Goal: Task Accomplishment & Management: Complete application form

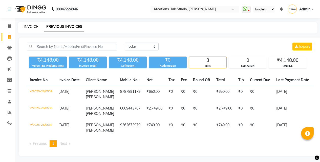
click at [30, 26] on link "INVOICE" at bounding box center [31, 26] width 14 height 5
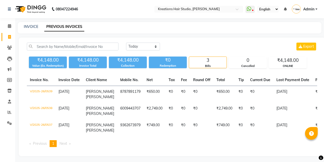
select select "service"
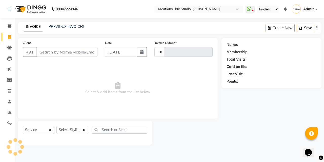
type input "0541"
select select "4656"
click at [76, 52] on input "Client" at bounding box center [66, 52] width 61 height 10
click at [72, 54] on input "Client" at bounding box center [66, 52] width 61 height 10
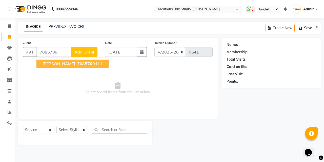
click at [69, 59] on ngb-typeahead-window "[PERSON_NAME] 7085709 411" at bounding box center [72, 63] width 73 height 13
click at [77, 63] on span "7085709" at bounding box center [86, 63] width 18 height 5
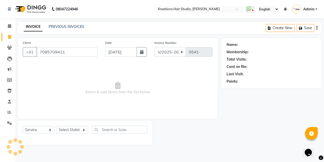
type input "7085709411"
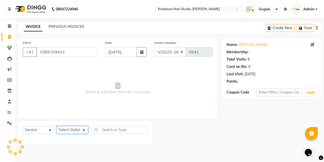
click at [76, 132] on select "Select Stylist [PERSON_NAME] [PERSON_NAME] Jyotishri [PERSON_NAME] Debbarma Puj…" at bounding box center [72, 130] width 32 height 8
select select "28550"
click at [56, 126] on select "Select Stylist [PERSON_NAME] [PERSON_NAME] Jyotishri [PERSON_NAME] Debbarma Puj…" at bounding box center [72, 130] width 32 height 8
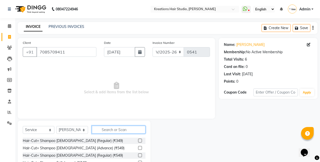
click at [123, 128] on input "text" at bounding box center [119, 130] width 54 height 8
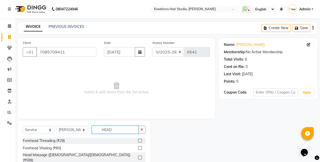
type input "HEAD"
click at [140, 155] on label at bounding box center [140, 157] width 4 height 4
click at [140, 156] on input "checkbox" at bounding box center [139, 157] width 3 height 3
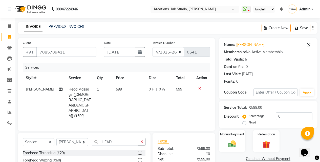
checkbox input "false"
click at [144, 138] on button "button" at bounding box center [141, 142] width 7 height 8
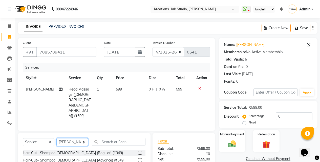
click at [75, 138] on select "Select Stylist [PERSON_NAME] [PERSON_NAME] Jyotishri [PERSON_NAME] Debbarma Puj…" at bounding box center [72, 142] width 32 height 8
select select "89789"
click at [56, 138] on select "Select Stylist [PERSON_NAME] [PERSON_NAME] Jyotishri [PERSON_NAME] Debbarma Puj…" at bounding box center [72, 142] width 32 height 8
click at [121, 138] on input "text" at bounding box center [119, 142] width 54 height 8
click at [138, 151] on label at bounding box center [140, 153] width 4 height 4
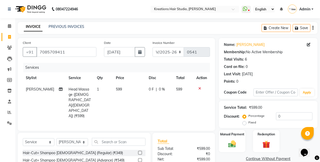
click at [138, 151] on input "checkbox" at bounding box center [139, 152] width 3 height 3
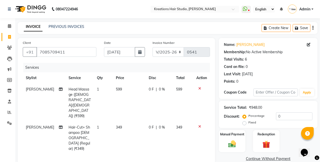
checkbox input "false"
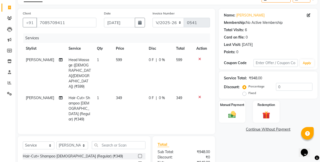
scroll to position [51, 0]
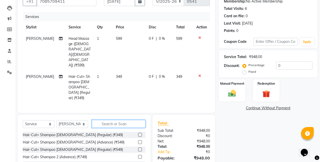
click at [123, 120] on input "text" at bounding box center [119, 124] width 54 height 8
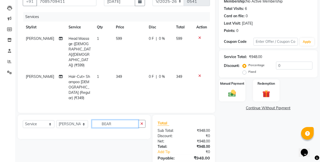
click at [128, 120] on input "BEAR" at bounding box center [115, 124] width 47 height 8
type input "BE"
click at [141, 122] on icon "button" at bounding box center [141, 124] width 3 height 4
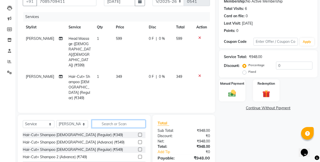
click at [125, 120] on input "text" at bounding box center [119, 124] width 54 height 8
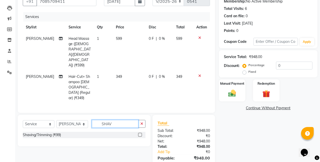
type input "SHAV"
click at [141, 133] on label at bounding box center [140, 135] width 4 height 4
click at [141, 133] on input "checkbox" at bounding box center [139, 134] width 3 height 3
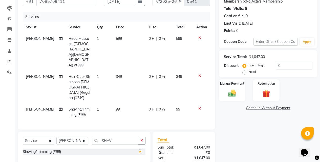
checkbox input "false"
click at [236, 92] on img at bounding box center [232, 93] width 13 height 9
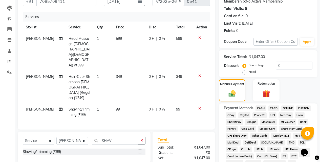
click at [288, 108] on span "ONLINE" at bounding box center [287, 108] width 13 height 6
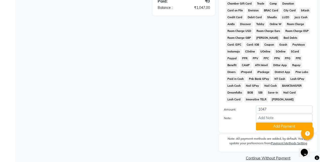
scroll to position [238, 0]
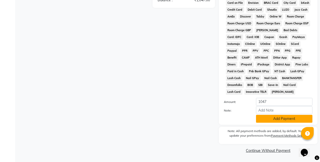
click at [271, 122] on button "Add Payment" at bounding box center [284, 119] width 56 height 8
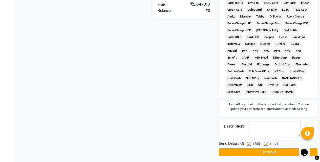
click at [266, 151] on button "Checkout" at bounding box center [268, 152] width 99 height 8
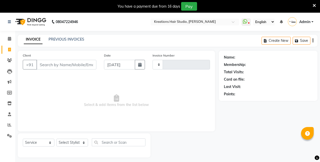
select select "service"
type input "0542"
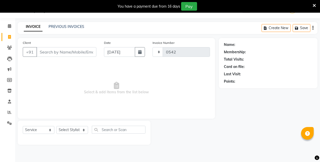
select select "4656"
click at [83, 51] on input "Client" at bounding box center [66, 52] width 60 height 10
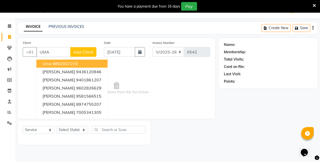
click at [79, 64] on button "Uma 9862007215" at bounding box center [71, 63] width 71 height 8
type input "9862007215"
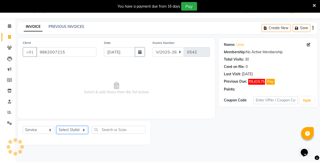
click at [81, 131] on select "Select Stylist [PERSON_NAME] [PERSON_NAME] Jyotishri [PERSON_NAME] Debbarma Puj…" at bounding box center [72, 130] width 32 height 8
select select "27266"
click at [56, 126] on select "Select Stylist [PERSON_NAME] [PERSON_NAME] Jyotishri [PERSON_NAME] Debbarma Puj…" at bounding box center [72, 130] width 32 height 8
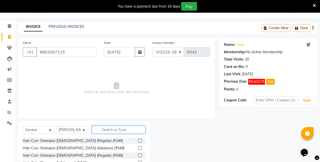
click at [107, 127] on input "text" at bounding box center [119, 130] width 54 height 8
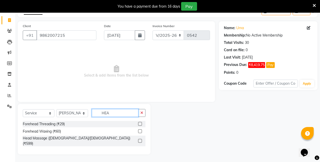
scroll to position [25, 0]
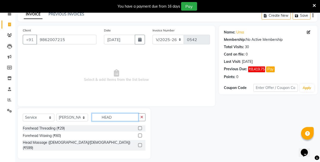
type input "HEAD"
click at [141, 143] on label at bounding box center [140, 145] width 4 height 4
click at [141, 144] on input "checkbox" at bounding box center [139, 145] width 3 height 3
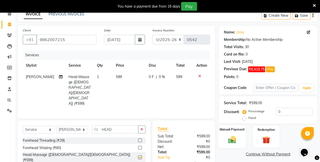
checkbox input "false"
click at [230, 134] on div "Manual Payment" at bounding box center [232, 136] width 28 height 23
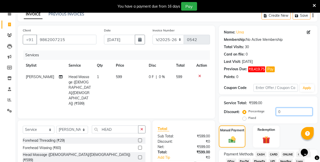
click at [287, 112] on input "0" at bounding box center [294, 112] width 36 height 8
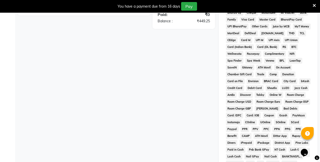
scroll to position [232, 0]
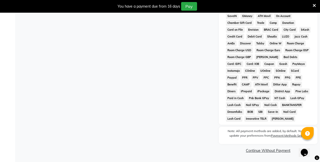
type input "25"
click at [259, 152] on link "Continue Without Payment" at bounding box center [268, 150] width 97 height 5
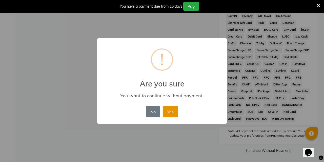
click at [172, 107] on button "Yes" at bounding box center [170, 111] width 15 height 11
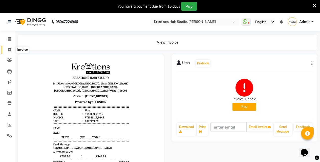
click at [11, 49] on span at bounding box center [9, 50] width 9 height 6
select select "service"
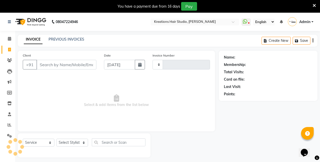
scroll to position [13, 0]
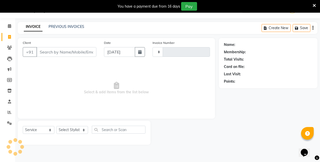
click at [54, 51] on input "Client" at bounding box center [66, 52] width 60 height 10
select select "4656"
type input "0543"
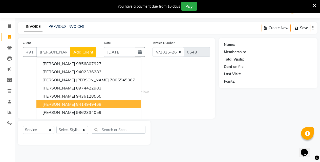
click at [82, 105] on ngb-highlight "8414949469" at bounding box center [88, 103] width 25 height 5
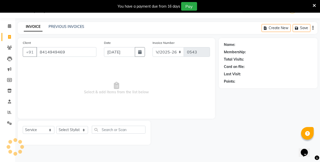
type input "8414949469"
click at [76, 124] on div "Select Service Product Membership Package Voucher Prepaid Gift Card Select Styl…" at bounding box center [84, 132] width 133 height 24
click at [77, 128] on select "Select Stylist [PERSON_NAME] [PERSON_NAME] Jyotishri [PERSON_NAME] Debbarma Puj…" at bounding box center [72, 130] width 32 height 8
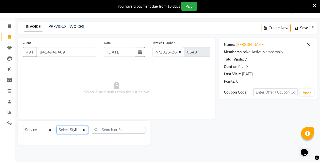
select select "27266"
click at [56, 126] on select "Select Stylist [PERSON_NAME] [PERSON_NAME] Jyotishri [PERSON_NAME] Debbarma Puj…" at bounding box center [72, 130] width 32 height 8
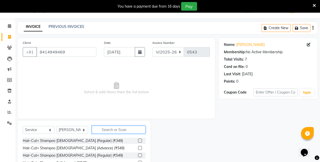
click at [117, 126] on input "text" at bounding box center [119, 130] width 54 height 8
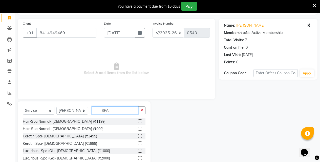
scroll to position [54, 0]
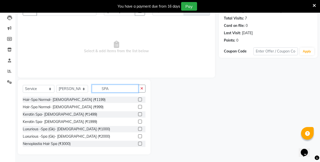
type input "SPA"
click at [138, 99] on label at bounding box center [140, 99] width 4 height 4
click at [138, 99] on input "checkbox" at bounding box center [139, 99] width 3 height 3
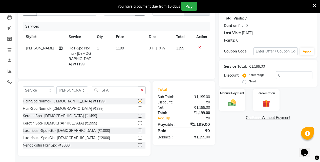
checkbox input "false"
click at [123, 50] on td "1199" at bounding box center [129, 56] width 33 height 27
select select "27266"
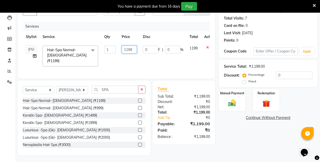
click at [133, 51] on input "1199" at bounding box center [129, 50] width 15 height 8
type input "1100"
click at [240, 103] on div "Manual Payment" at bounding box center [232, 99] width 28 height 23
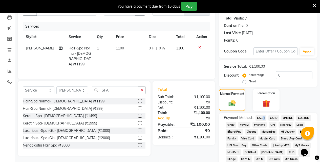
click at [262, 118] on span "CASH" at bounding box center [261, 118] width 11 height 6
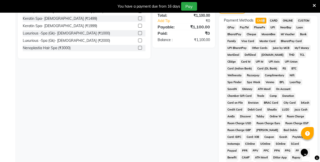
scroll to position [251, 0]
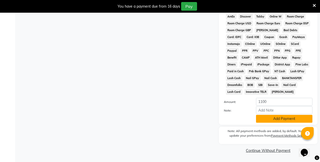
click at [265, 117] on button "Add Payment" at bounding box center [284, 119] width 56 height 8
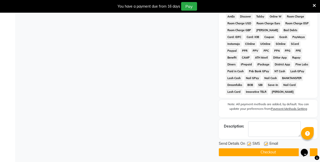
click at [253, 150] on button "Checkout" at bounding box center [268, 152] width 99 height 8
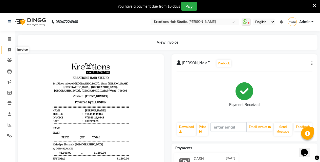
click at [12, 50] on span at bounding box center [9, 50] width 9 height 6
select select "service"
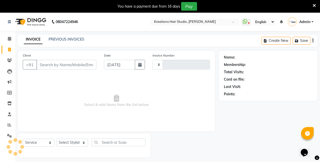
scroll to position [13, 0]
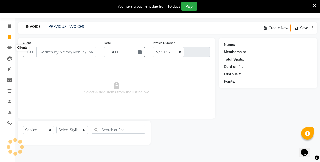
select select "4656"
type input "0544"
click at [63, 50] on input "Client" at bounding box center [66, 52] width 60 height 10
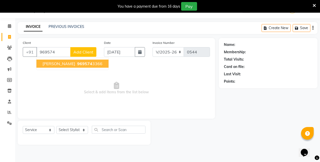
click at [67, 64] on span "Subhrangshu Biswash" at bounding box center [59, 63] width 33 height 5
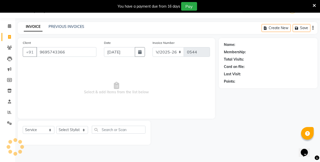
type input "9695743366"
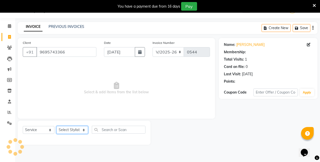
click at [77, 128] on select "Select Stylist [PERSON_NAME] [PERSON_NAME] Jyotishri [PERSON_NAME] Debbarma Puj…" at bounding box center [72, 130] width 32 height 8
select select "89789"
click at [56, 126] on select "Select Stylist [PERSON_NAME] [PERSON_NAME] Jyotishri [PERSON_NAME] Debbarma Puj…" at bounding box center [72, 130] width 32 height 8
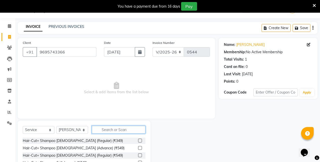
click at [104, 128] on input "text" at bounding box center [119, 130] width 54 height 8
click at [138, 139] on label at bounding box center [140, 140] width 4 height 4
click at [138, 139] on input "checkbox" at bounding box center [139, 140] width 3 height 3
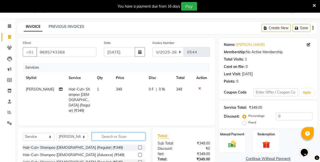
checkbox input "false"
click at [136, 132] on input "text" at bounding box center [119, 136] width 54 height 8
click at [135, 131] on div "Select Service Product Membership Package Voucher Prepaid Gift Card Select Styl…" at bounding box center [84, 164] width 133 height 75
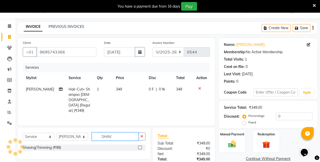
type input "SHAV"
click at [139, 147] on label at bounding box center [140, 147] width 4 height 4
click at [139, 147] on input "checkbox" at bounding box center [139, 147] width 3 height 3
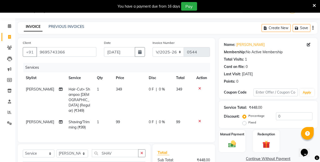
checkbox input "false"
click at [139, 151] on button "button" at bounding box center [141, 153] width 7 height 8
click at [138, 151] on input "SHAV" at bounding box center [115, 153] width 47 height 8
click at [138, 151] on input "text" at bounding box center [119, 153] width 54 height 8
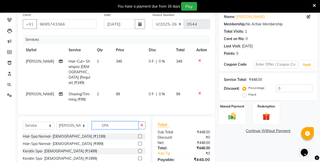
scroll to position [76, 0]
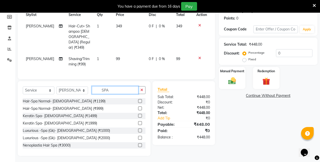
type input "SPA"
click at [138, 107] on label at bounding box center [140, 108] width 4 height 4
click at [138, 107] on input "checkbox" at bounding box center [139, 108] width 3 height 3
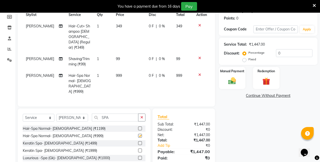
checkbox input "false"
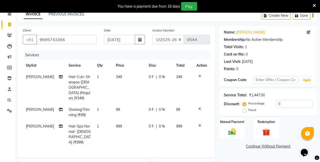
scroll to position [98, 0]
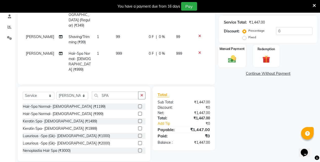
click at [237, 59] on img at bounding box center [232, 58] width 13 height 9
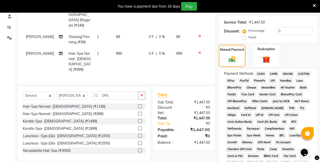
click at [286, 73] on span "ONLINE" at bounding box center [287, 74] width 13 height 6
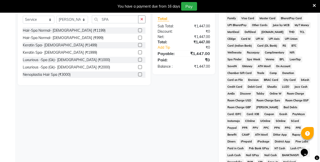
scroll to position [250, 0]
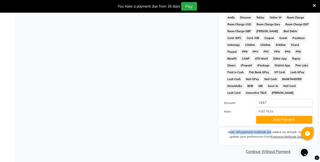
click at [275, 119] on button "Add Payment" at bounding box center [284, 120] width 56 height 8
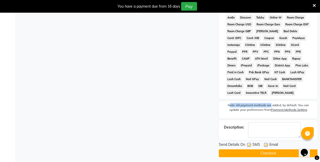
click at [267, 155] on button "Checkout" at bounding box center [268, 153] width 99 height 8
